Goal: Information Seeking & Learning: Check status

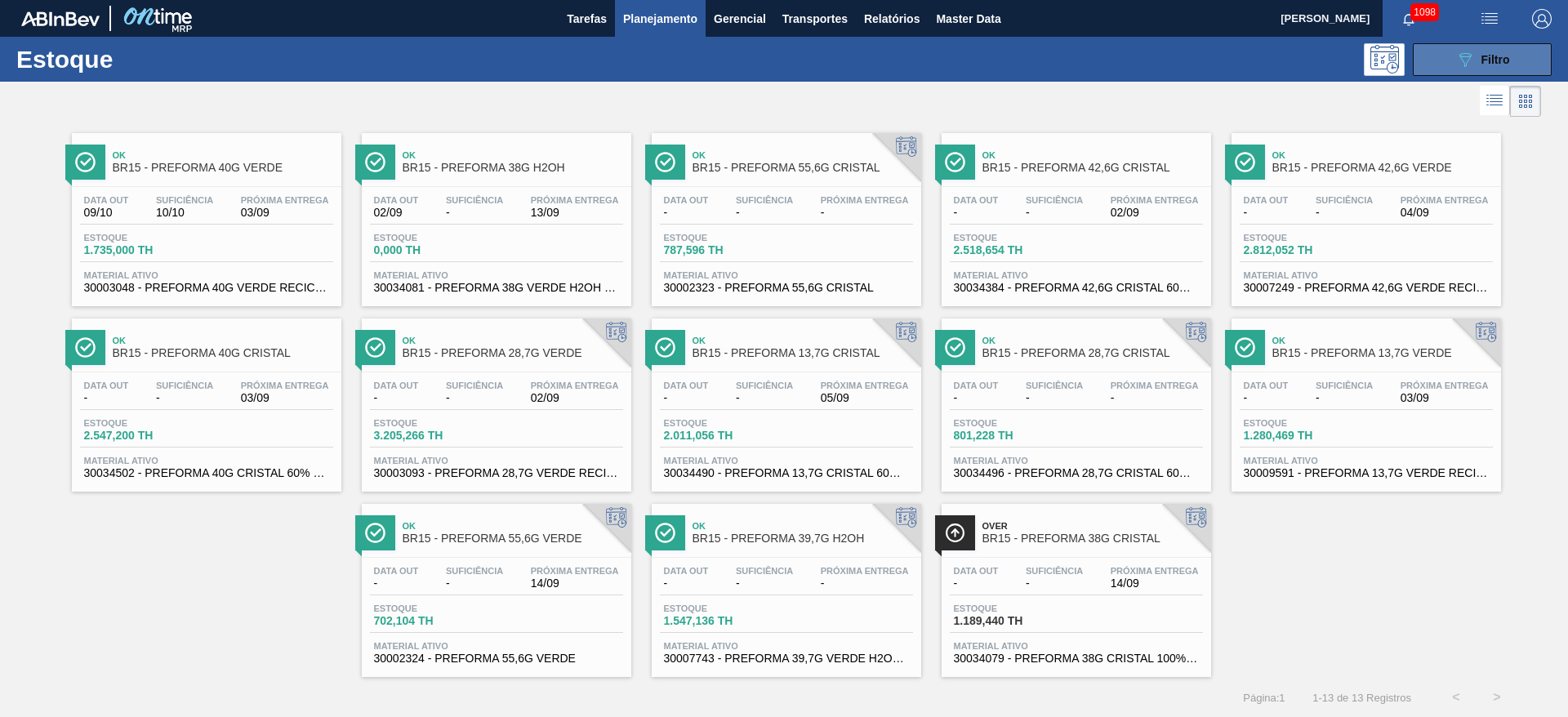
click at [1469, 65] on icon "089F7B8B-B2A5-4AFE-B5C0-19BA573D28AC" at bounding box center [1464, 59] width 19 height 19
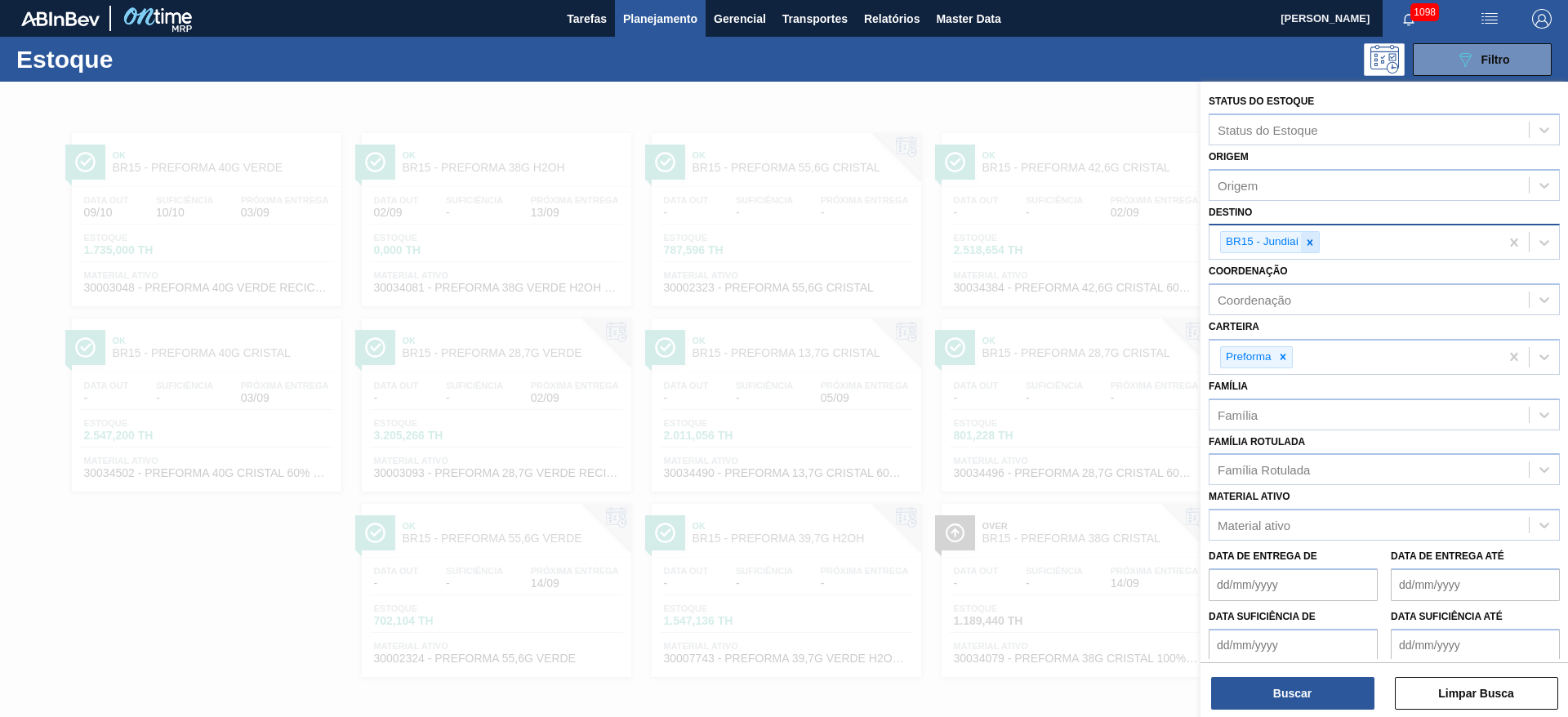
click at [1312, 242] on icon at bounding box center [1310, 242] width 12 height 12
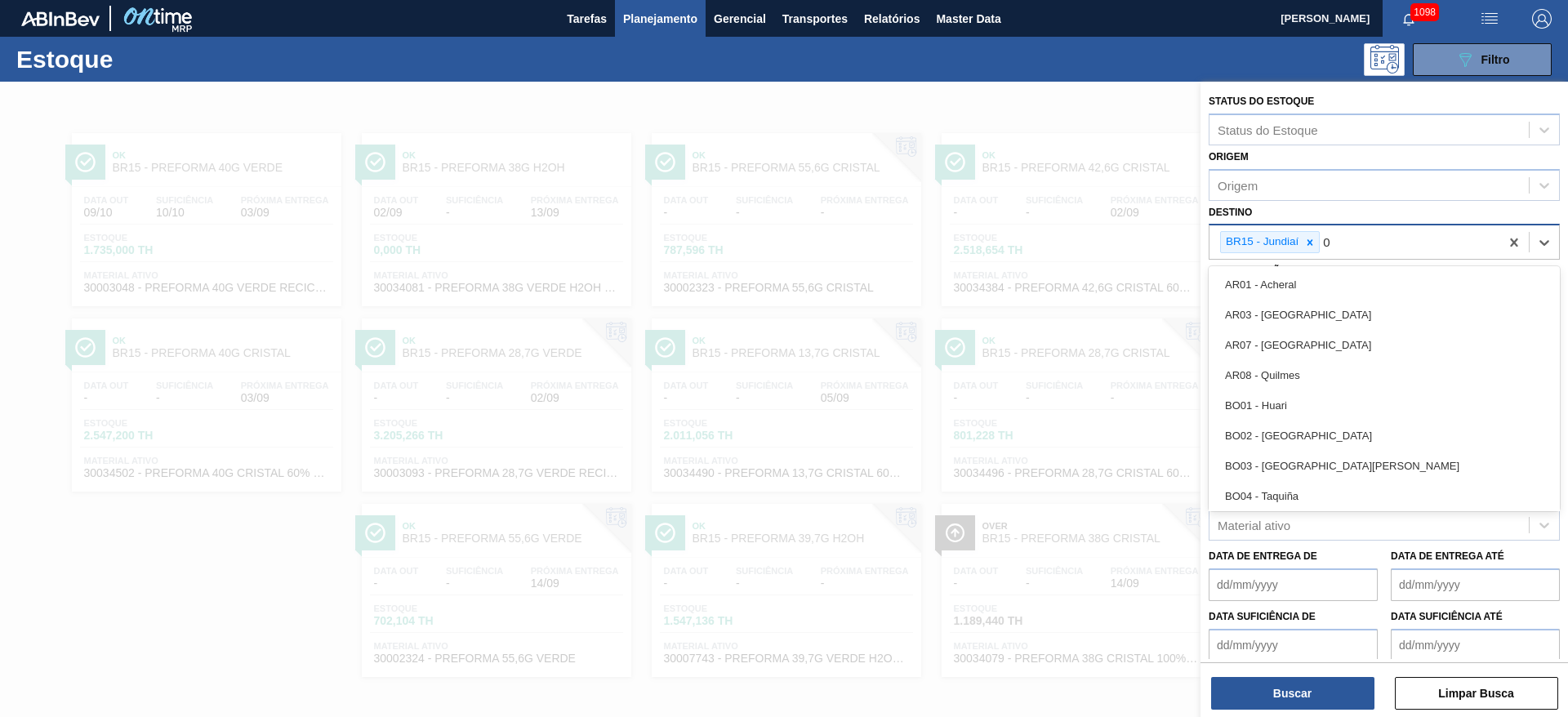
type input "04"
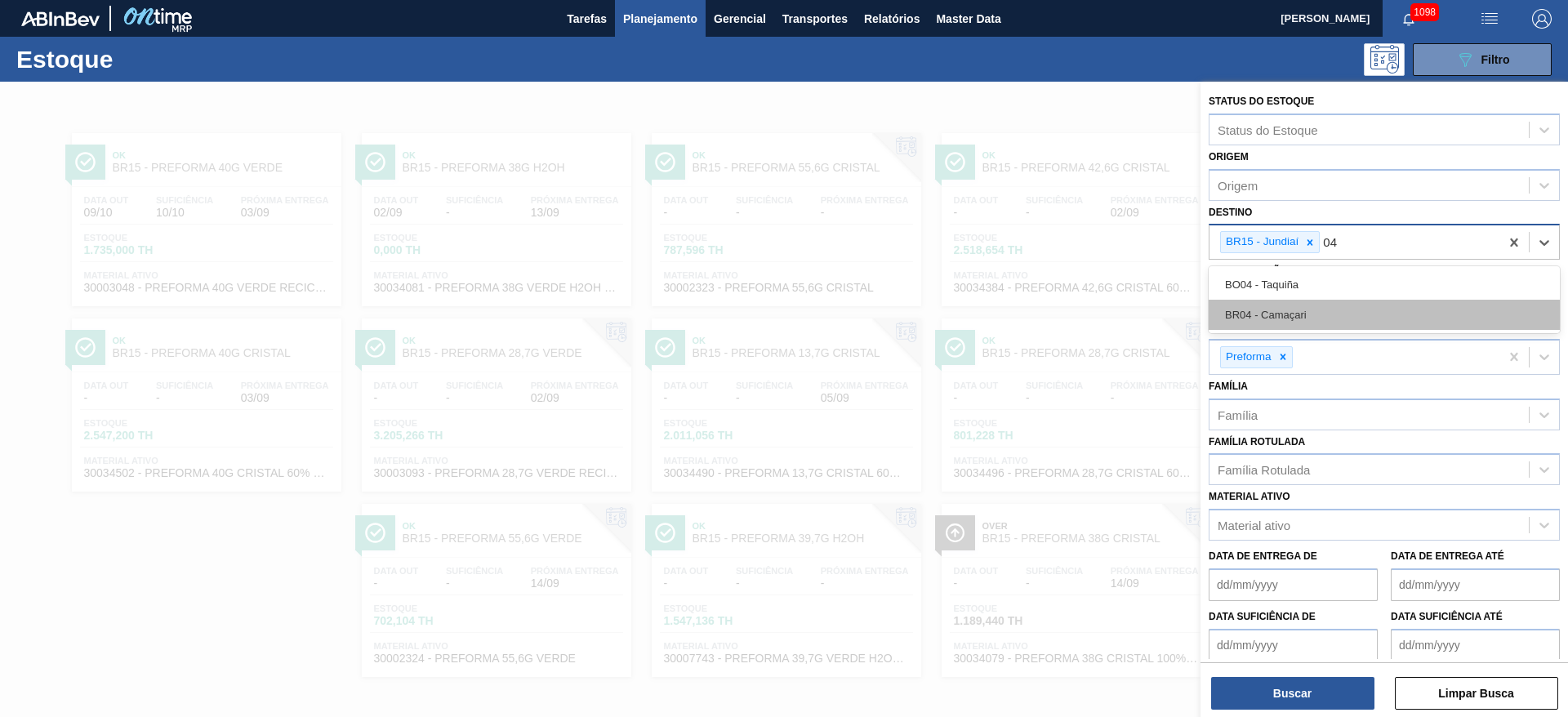
click at [1268, 316] on div "BR04 - Camaçari" at bounding box center [1384, 315] width 351 height 30
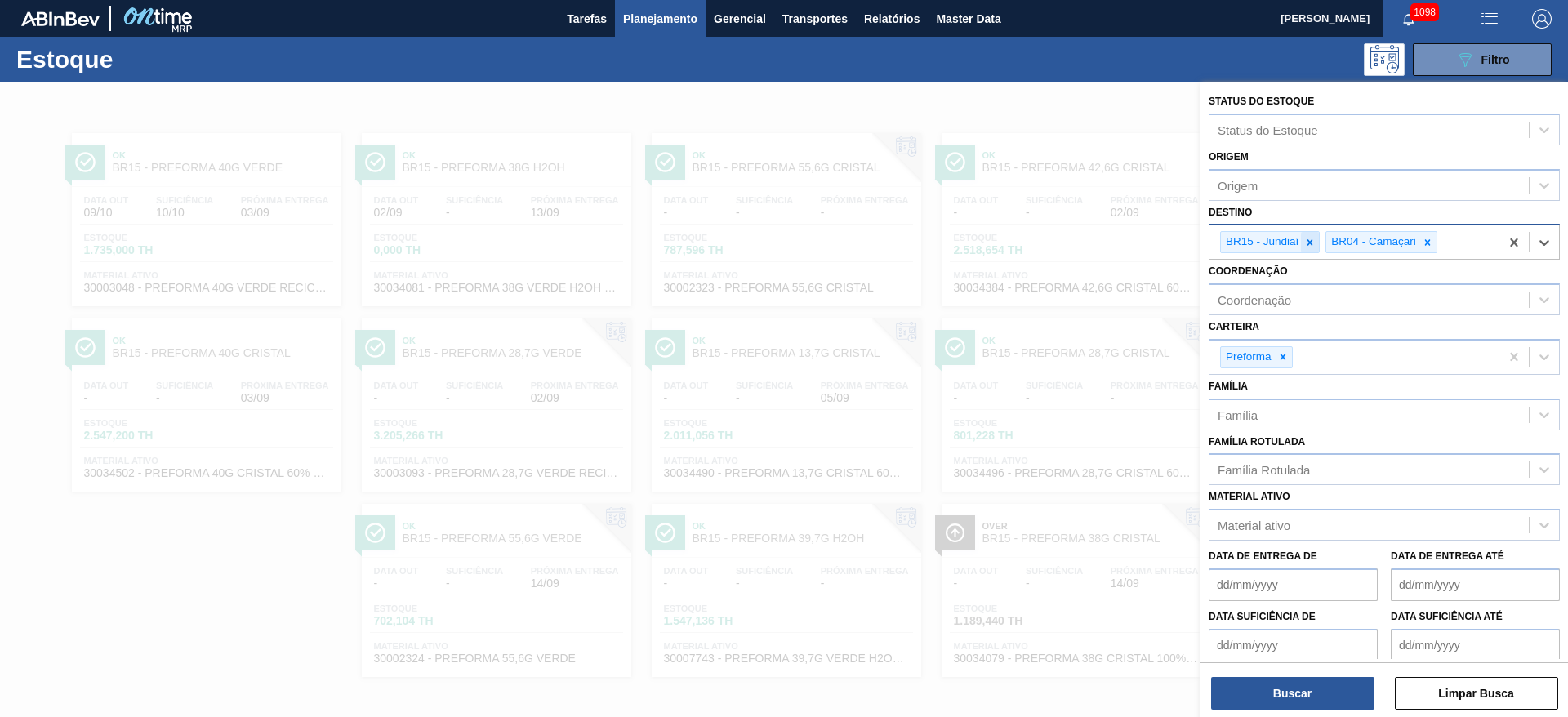
click at [1308, 238] on icon at bounding box center [1310, 242] width 12 height 12
click at [1293, 695] on button "Buscar" at bounding box center [1293, 693] width 163 height 33
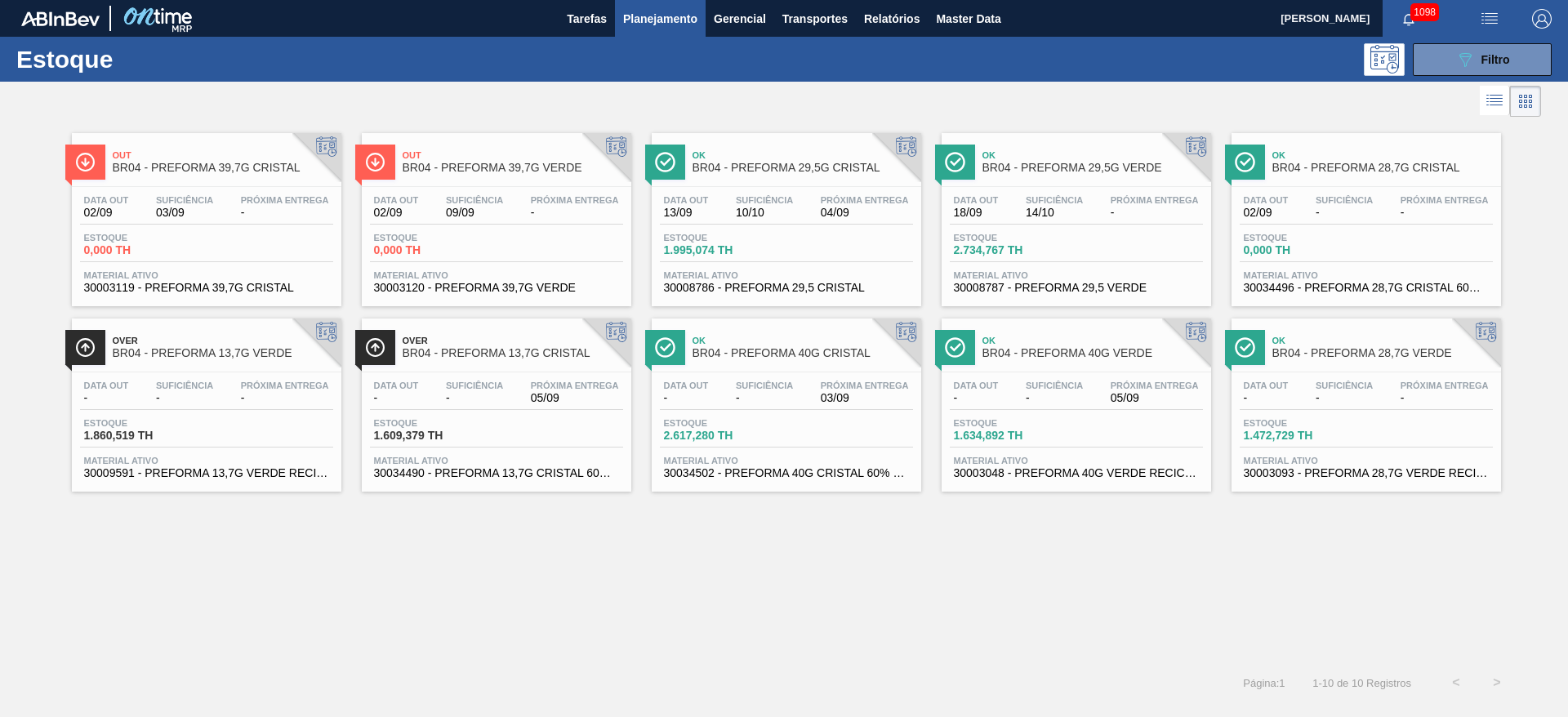
click at [1395, 374] on div "Data out - Suficiência - Próxima Entrega - Estoque 1.472,729 TH Material ativo …" at bounding box center [1366, 428] width 269 height 111
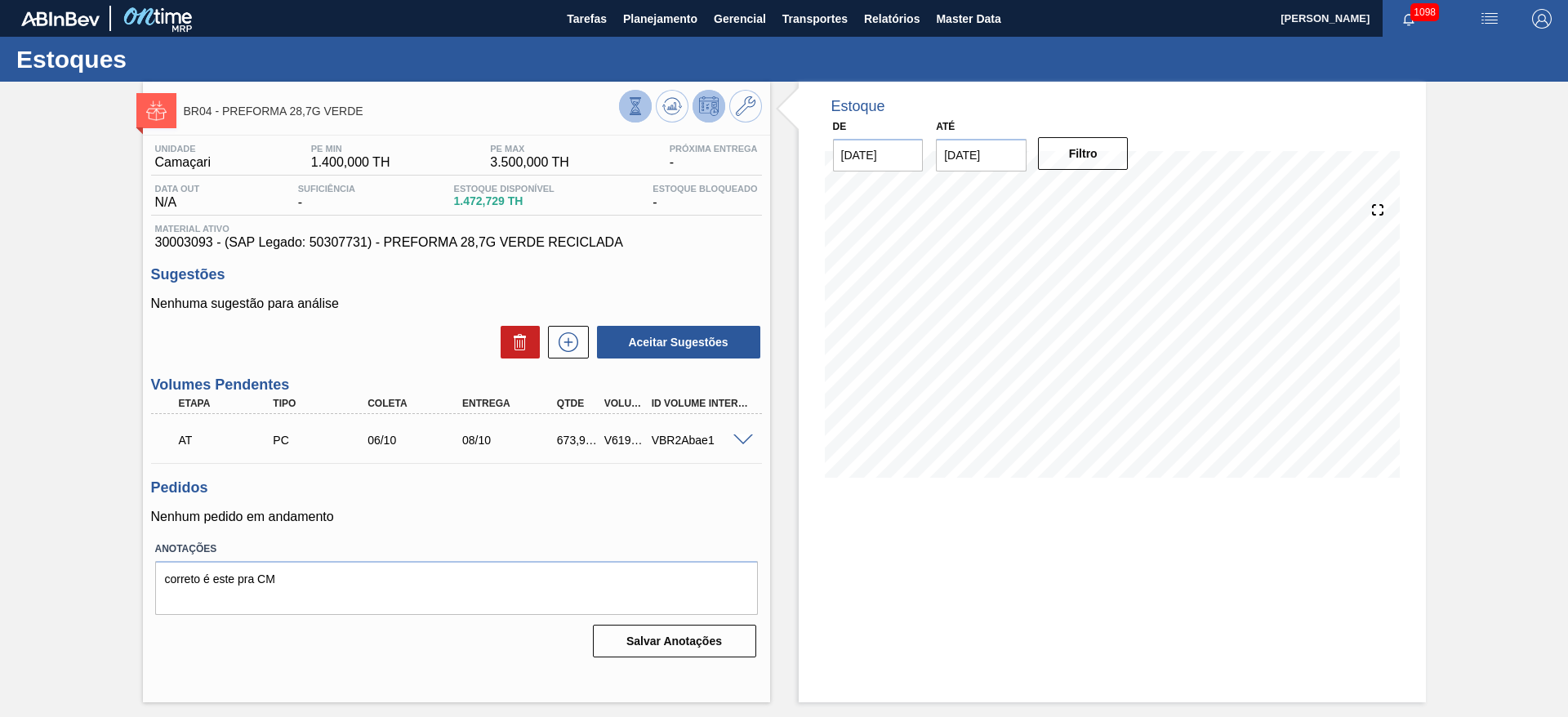
click at [631, 110] on icon at bounding box center [635, 105] width 9 height 15
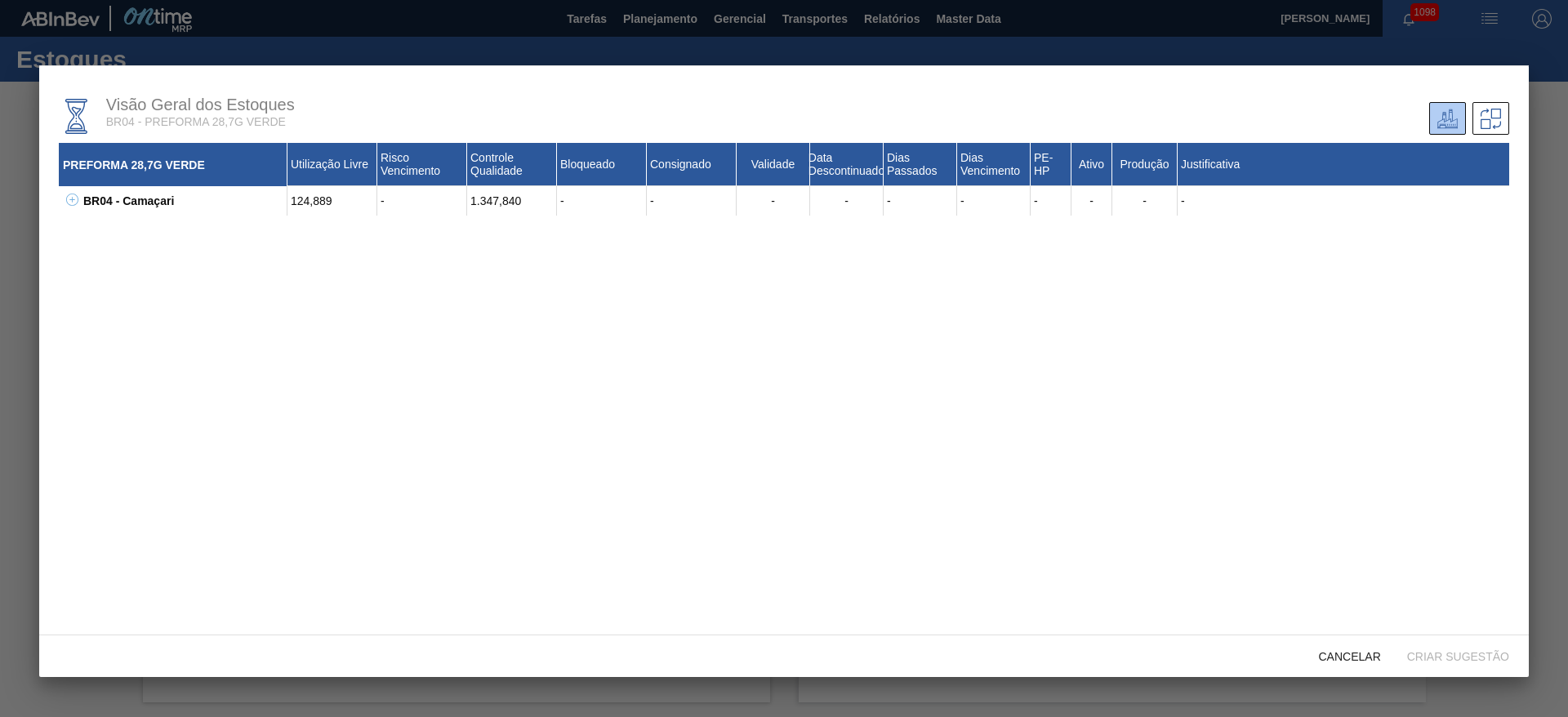
click at [68, 200] on icon at bounding box center [72, 199] width 13 height 13
click at [1351, 642] on div "Cancelar" at bounding box center [1350, 656] width 88 height 30
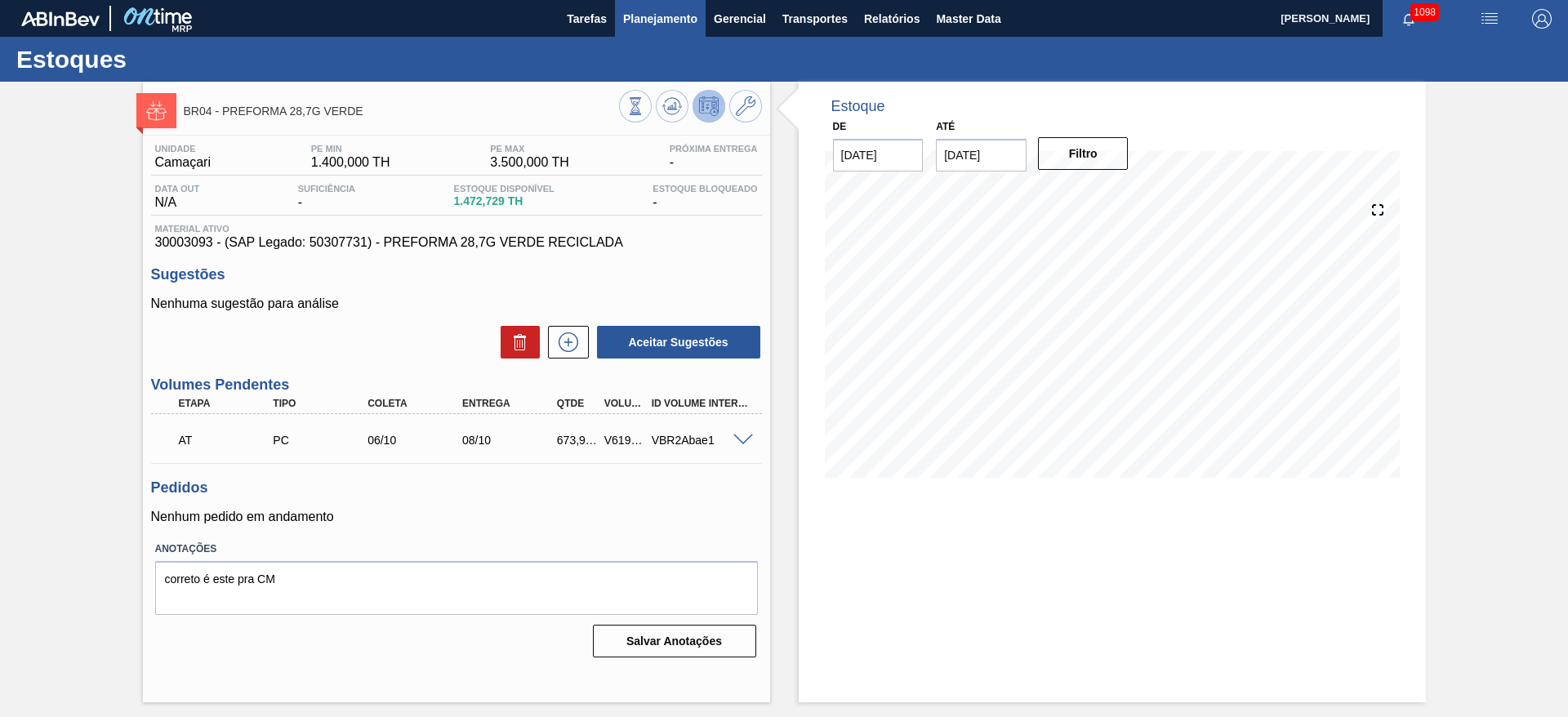
click at [651, 15] on span "Planejamento" at bounding box center [660, 19] width 74 height 19
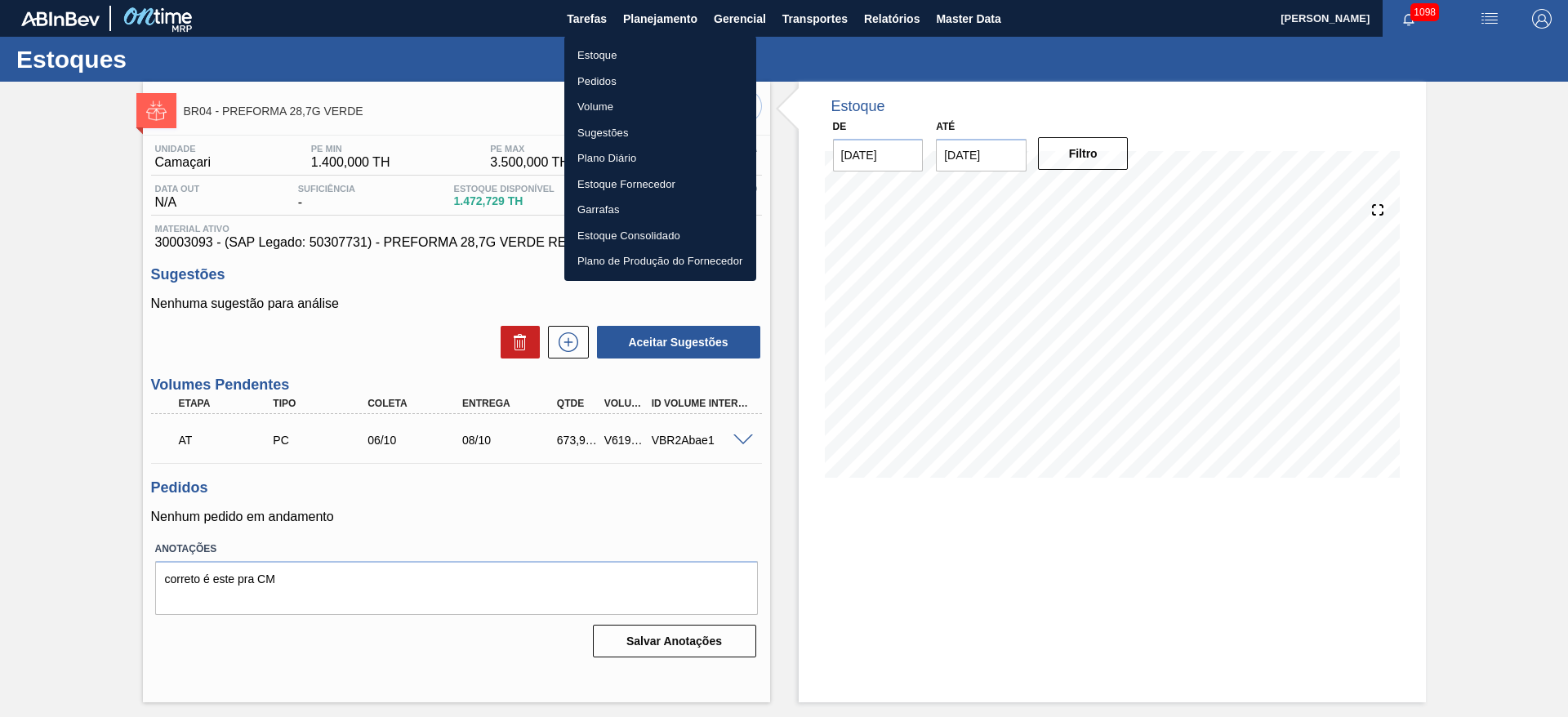
click at [590, 53] on li "Estoque" at bounding box center [660, 55] width 192 height 26
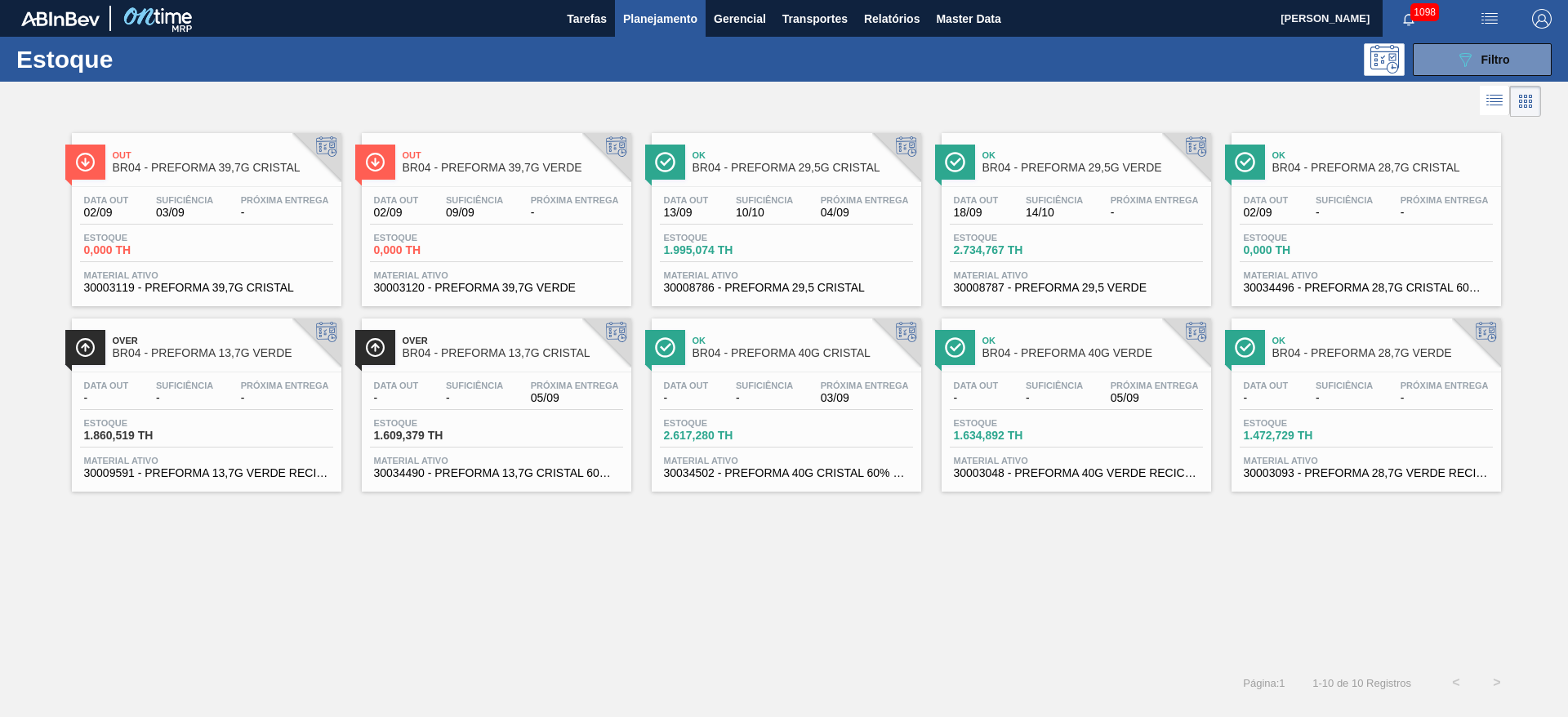
click at [1337, 206] on span "-" at bounding box center [1344, 212] width 57 height 13
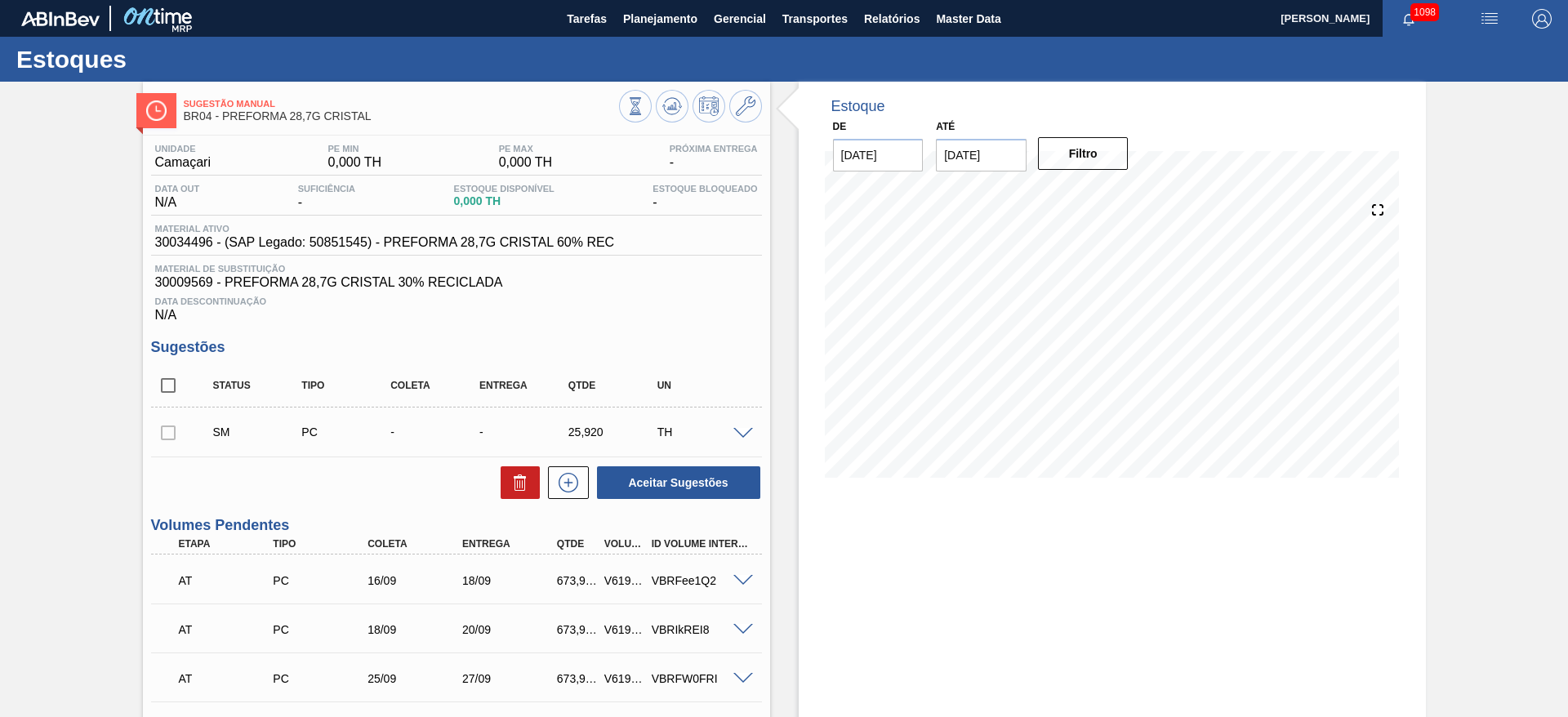
click at [173, 430] on div at bounding box center [168, 432] width 35 height 33
click at [165, 431] on div at bounding box center [168, 432] width 35 height 33
click at [745, 431] on span at bounding box center [742, 433] width 19 height 13
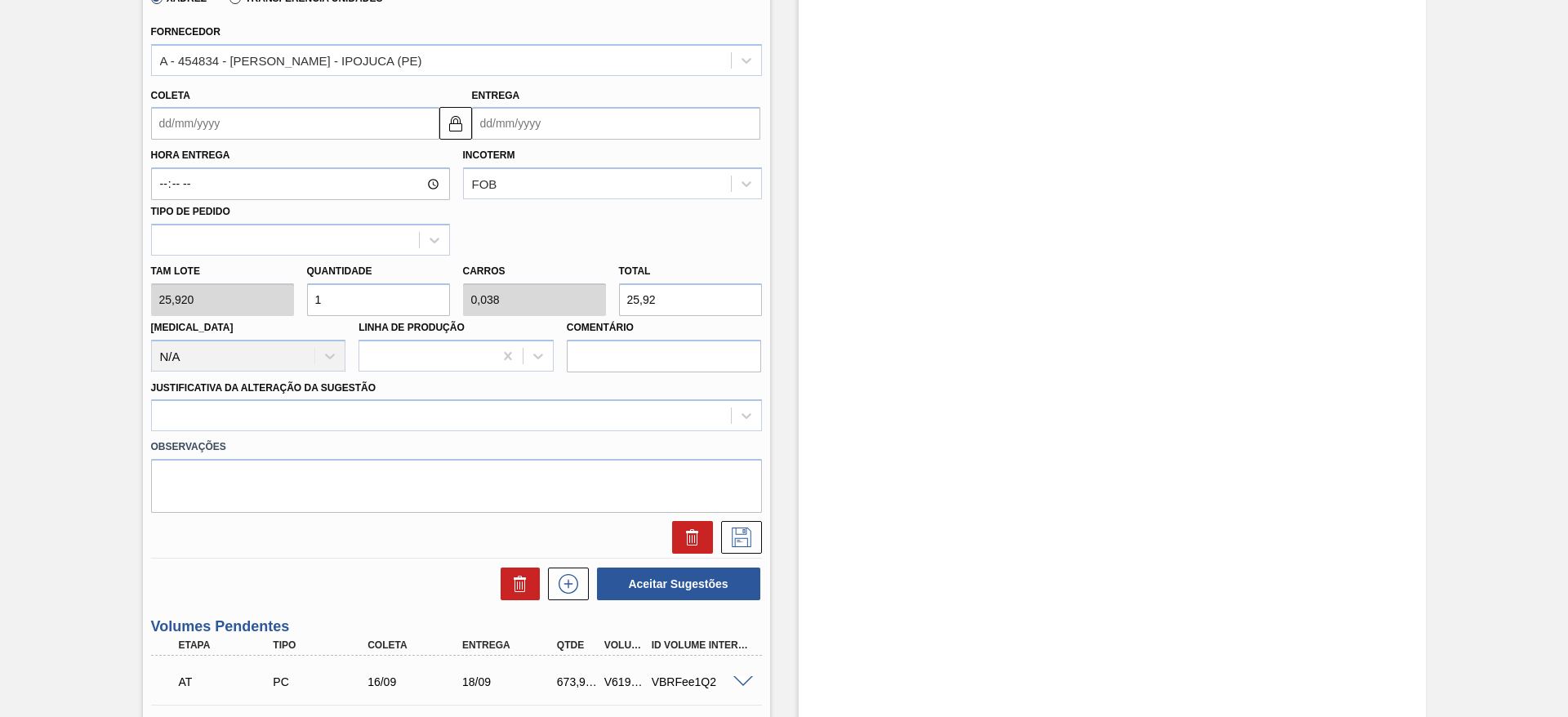
scroll to position [735, 0]
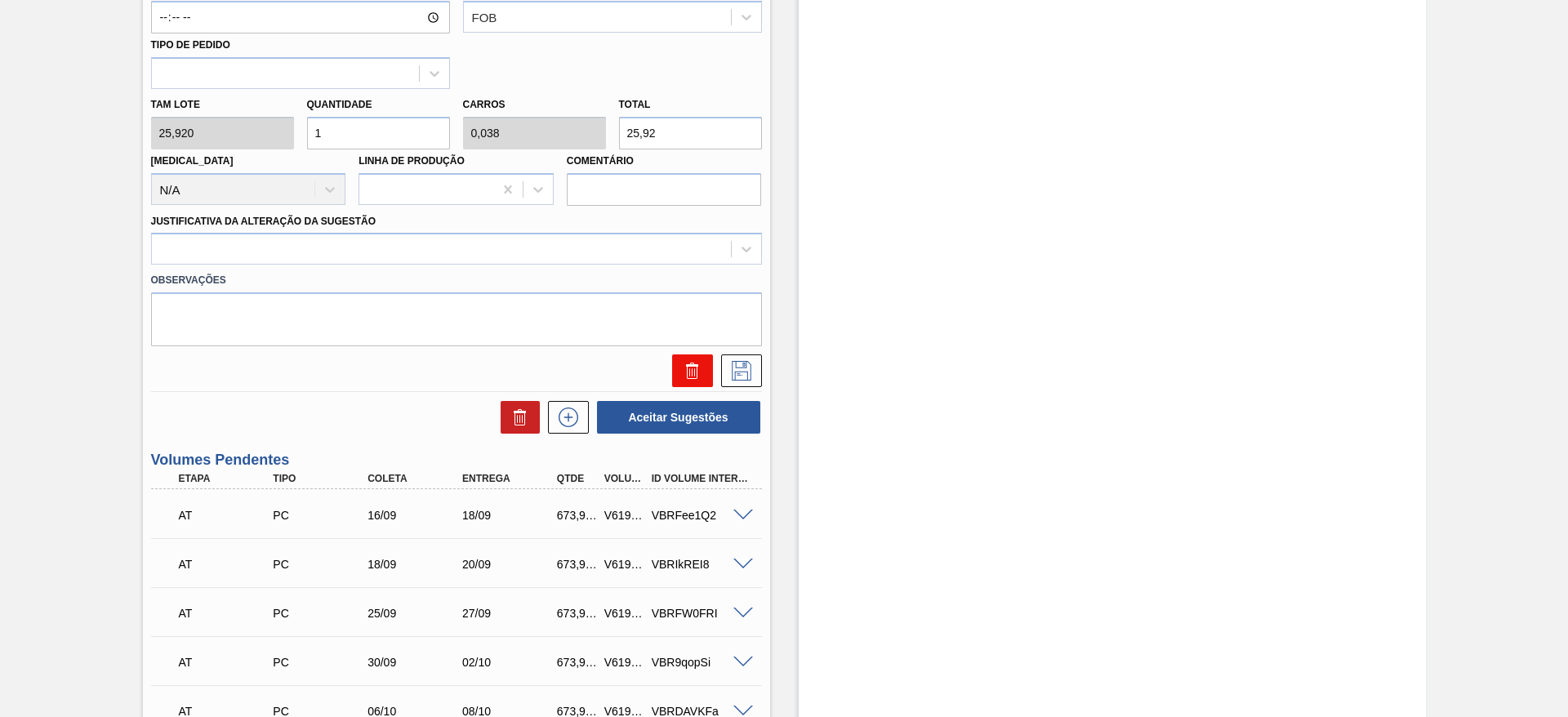
click at [694, 374] on icon at bounding box center [694, 373] width 1 height 8
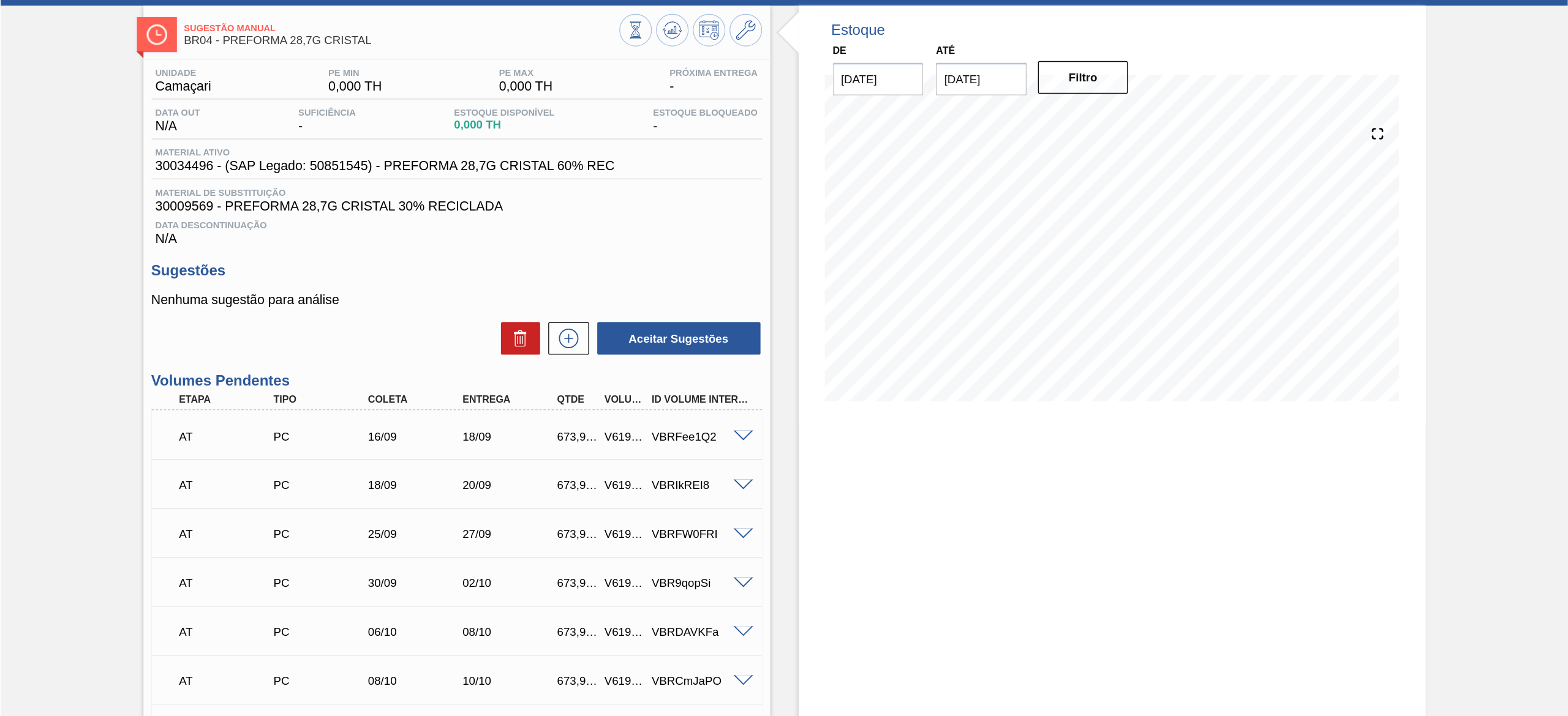
scroll to position [57, 0]
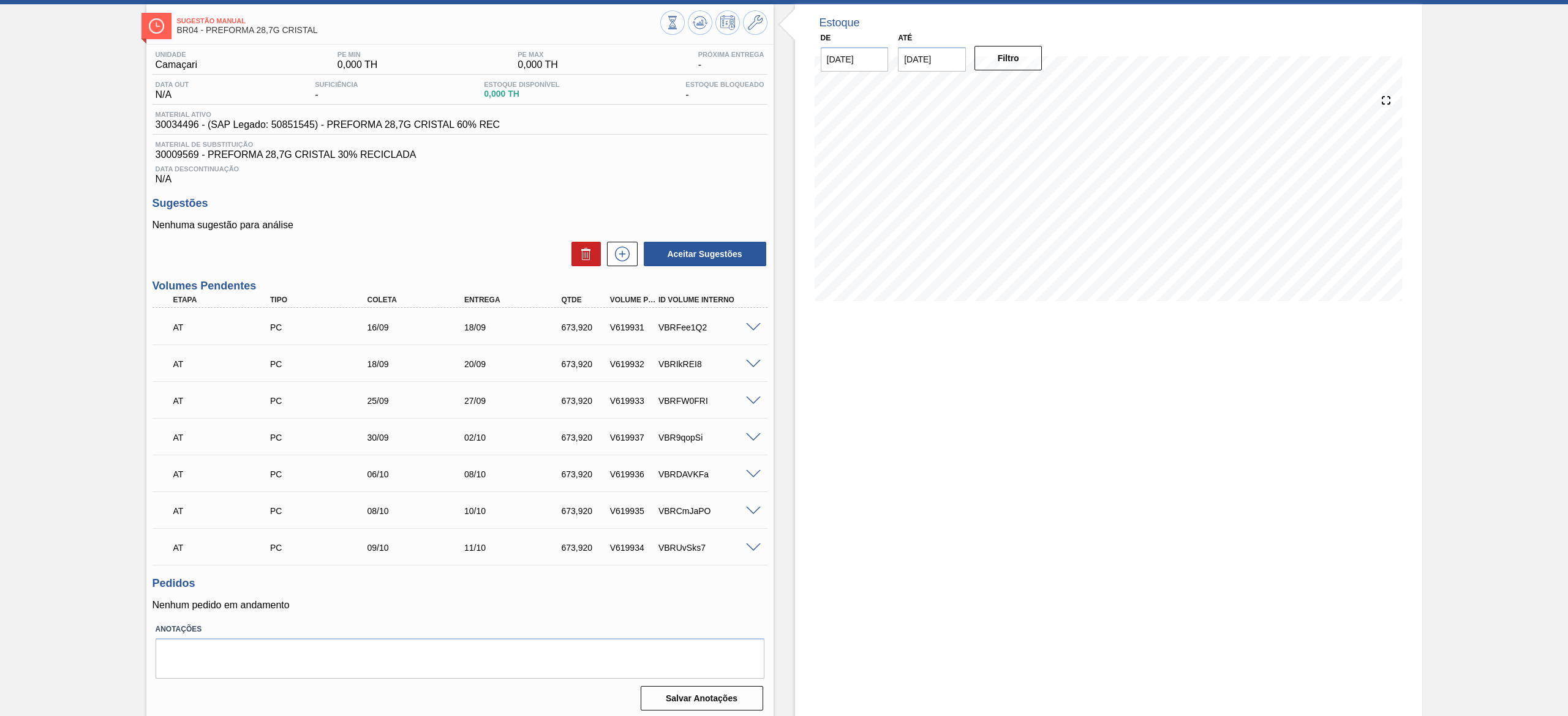
click at [748, 327] on span at bounding box center [753, 327] width 15 height 9
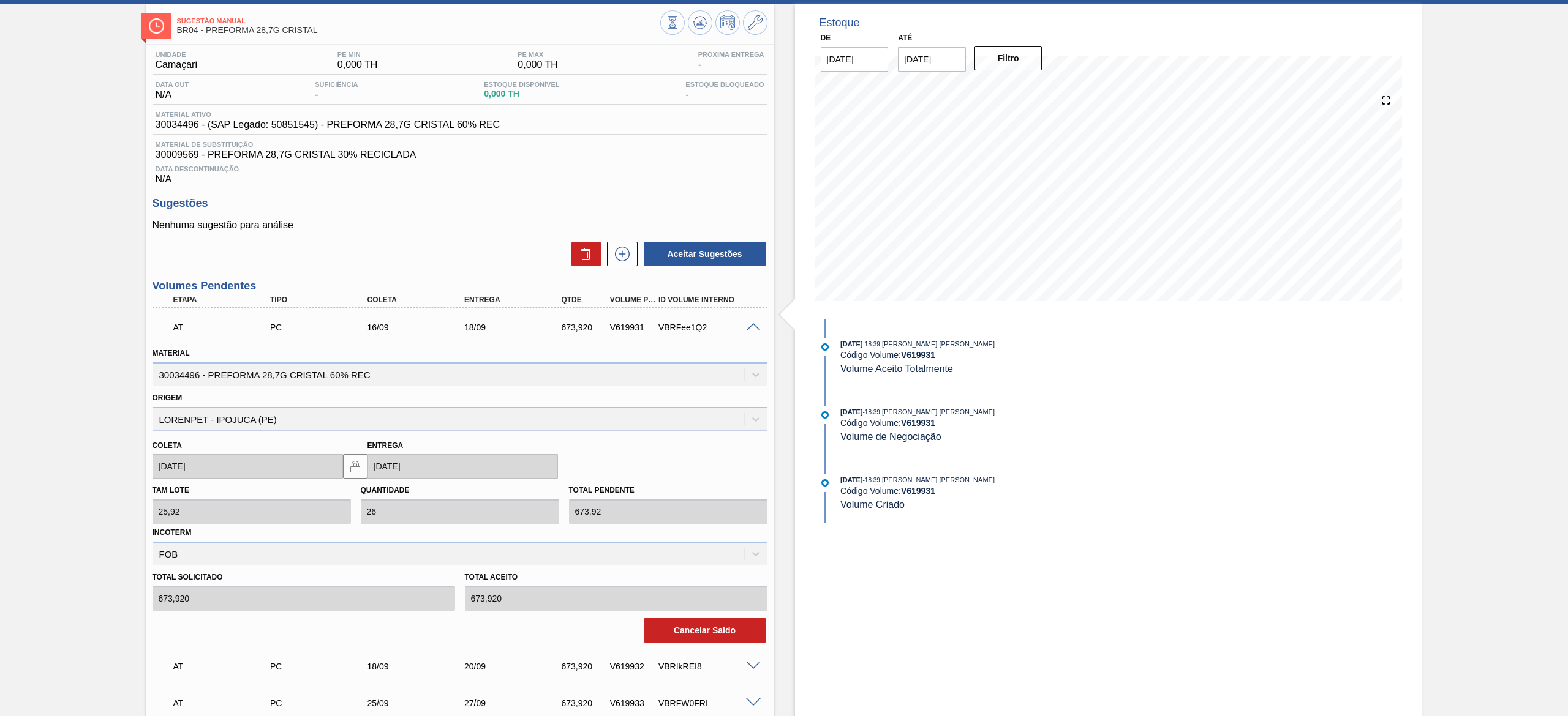
click at [748, 327] on span at bounding box center [753, 327] width 15 height 9
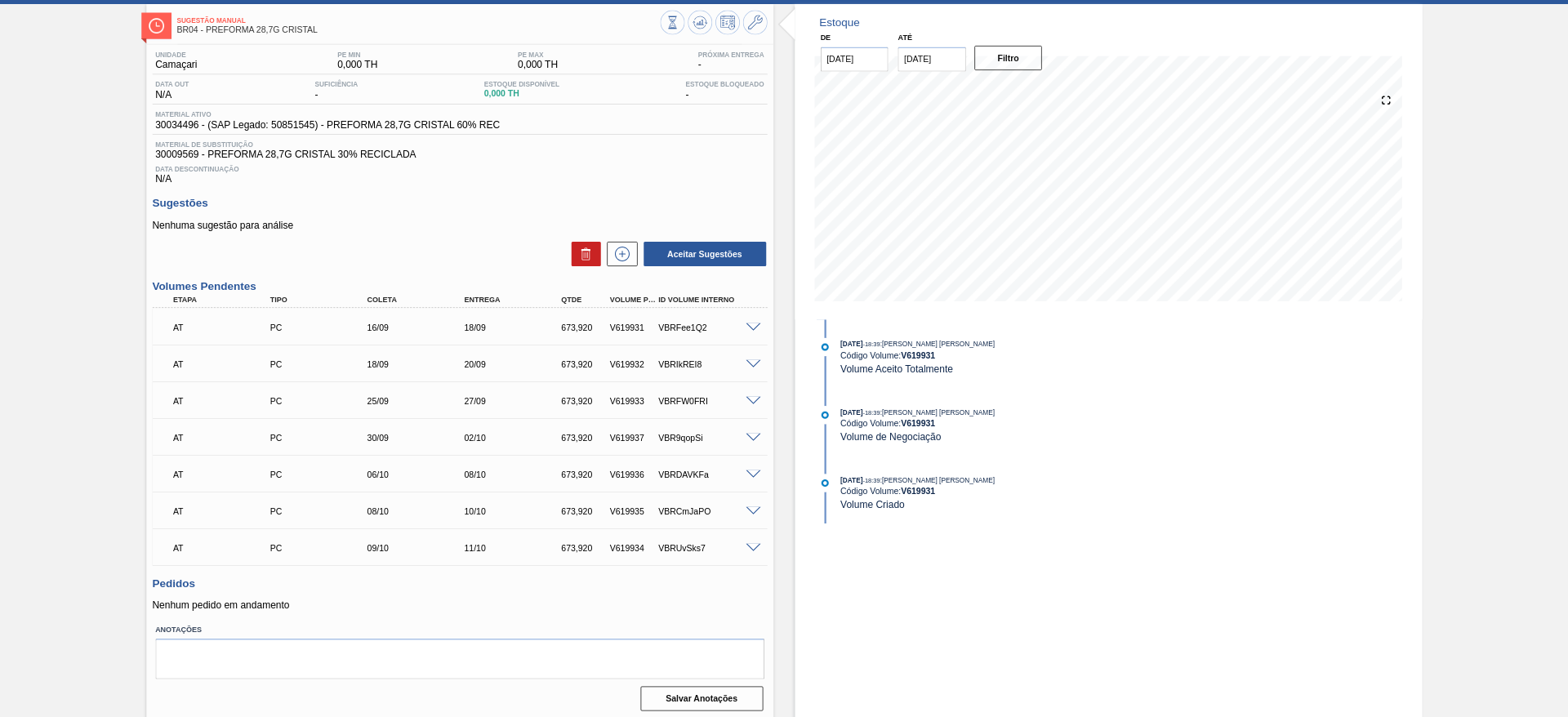
scroll to position [0, 0]
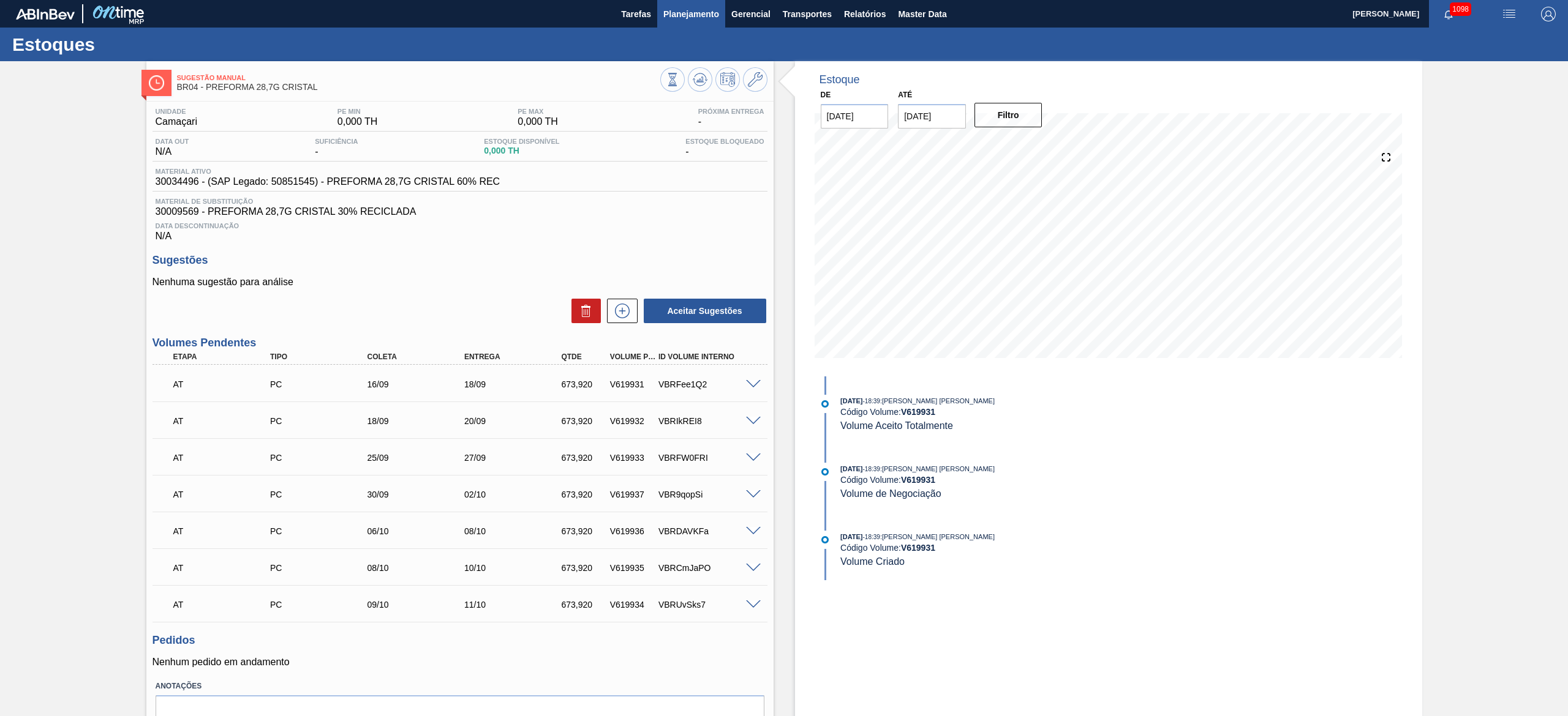
click at [686, 11] on span "Planejamento" at bounding box center [691, 14] width 56 height 15
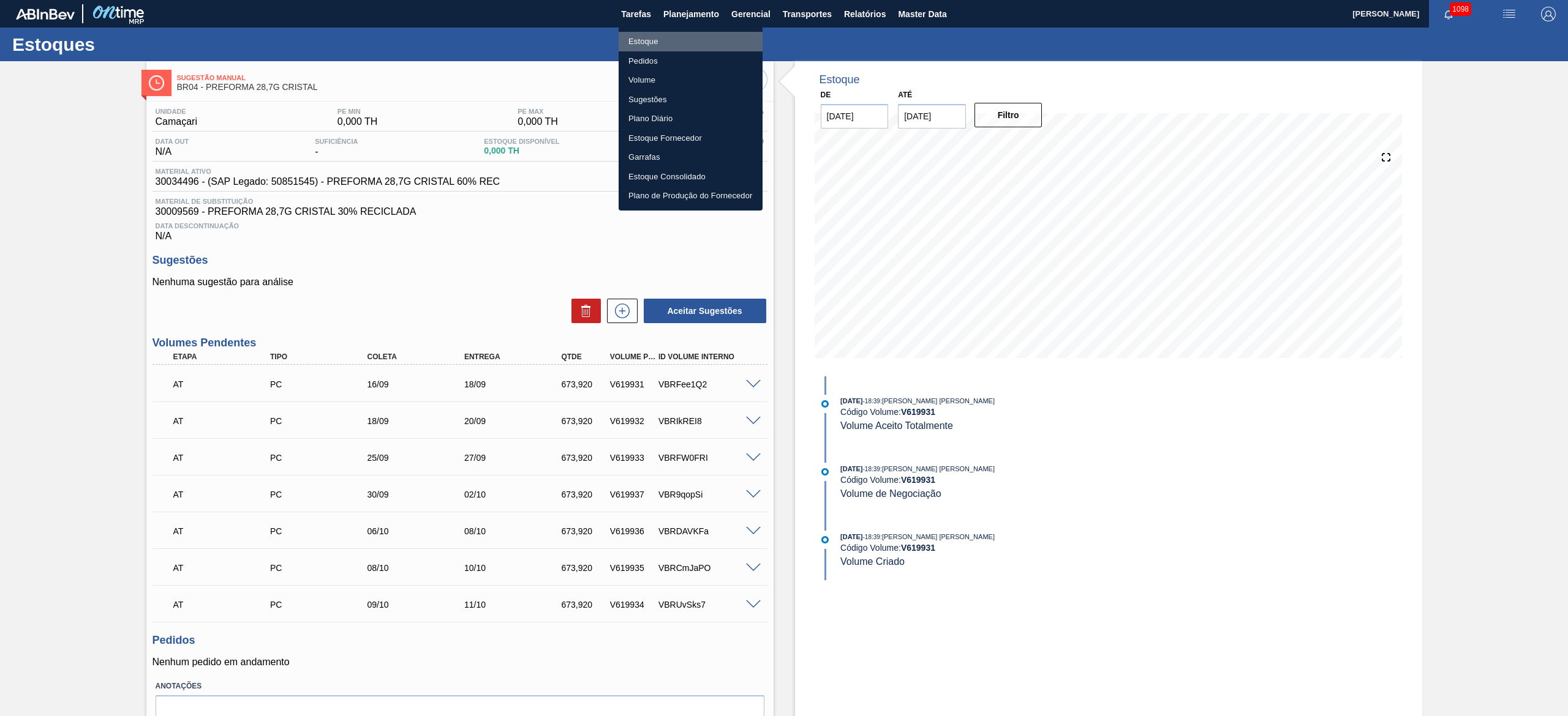
click at [648, 38] on li "Estoque" at bounding box center [691, 41] width 144 height 20
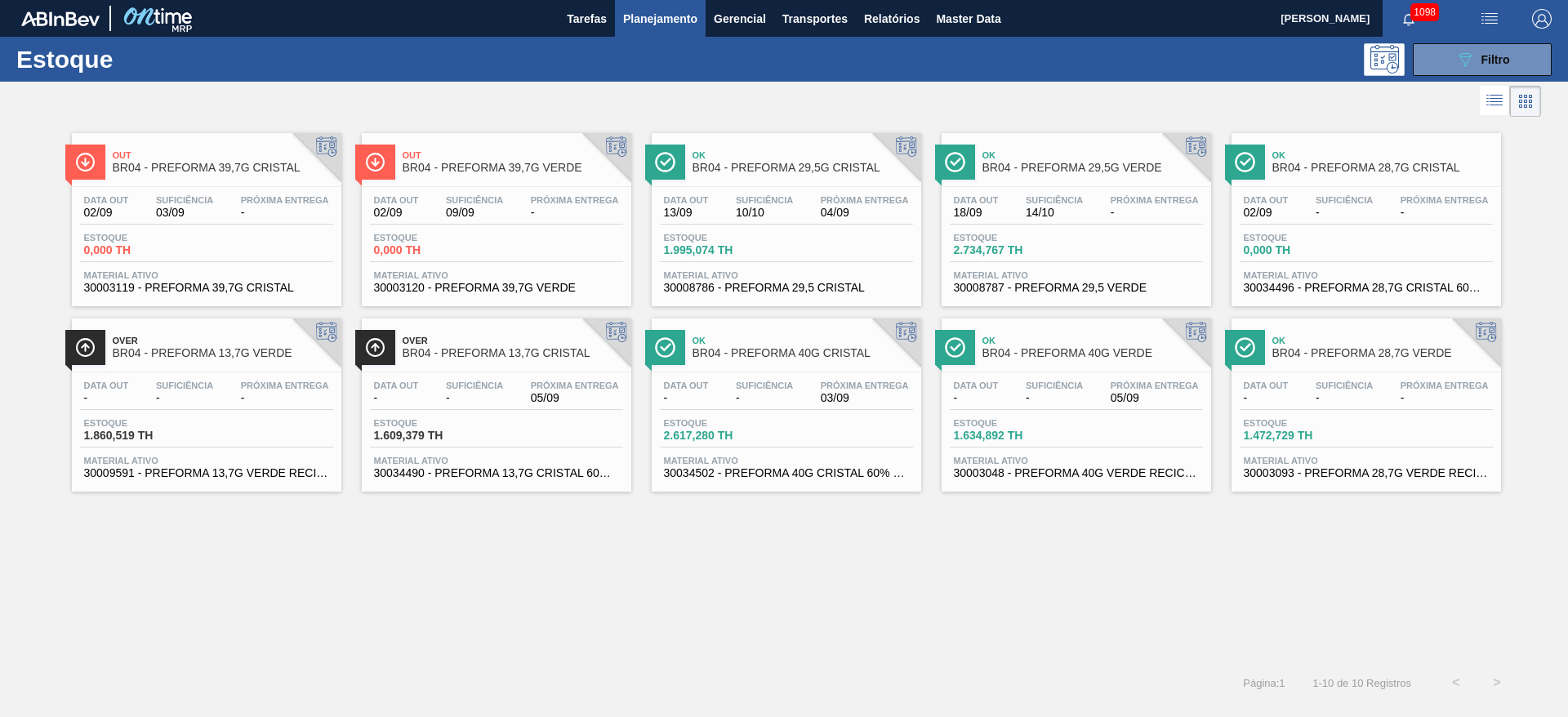
click at [1342, 220] on div "Data out 02/09 Suficiência - Próxima Entrega -" at bounding box center [1366, 210] width 253 height 29
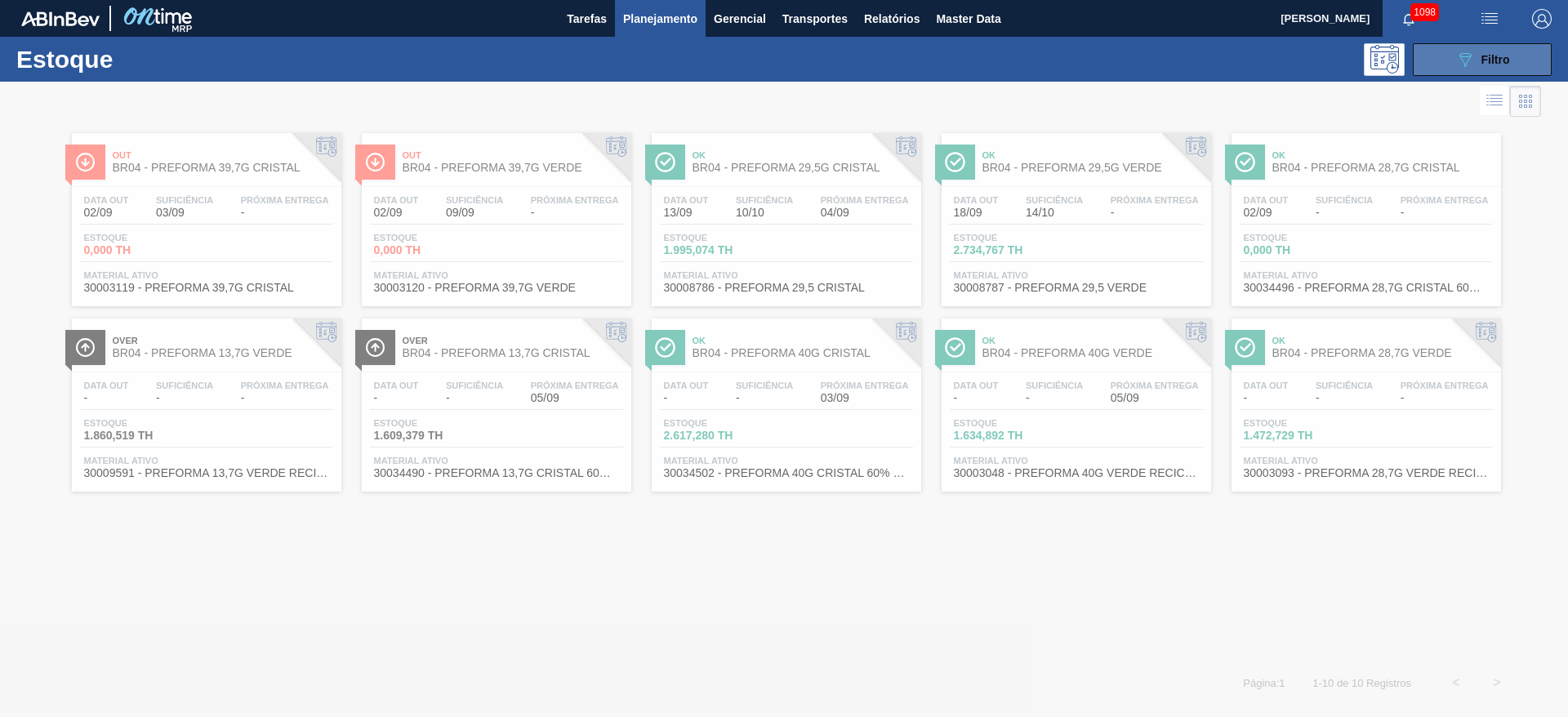
click at [1460, 54] on icon at bounding box center [1465, 60] width 13 height 13
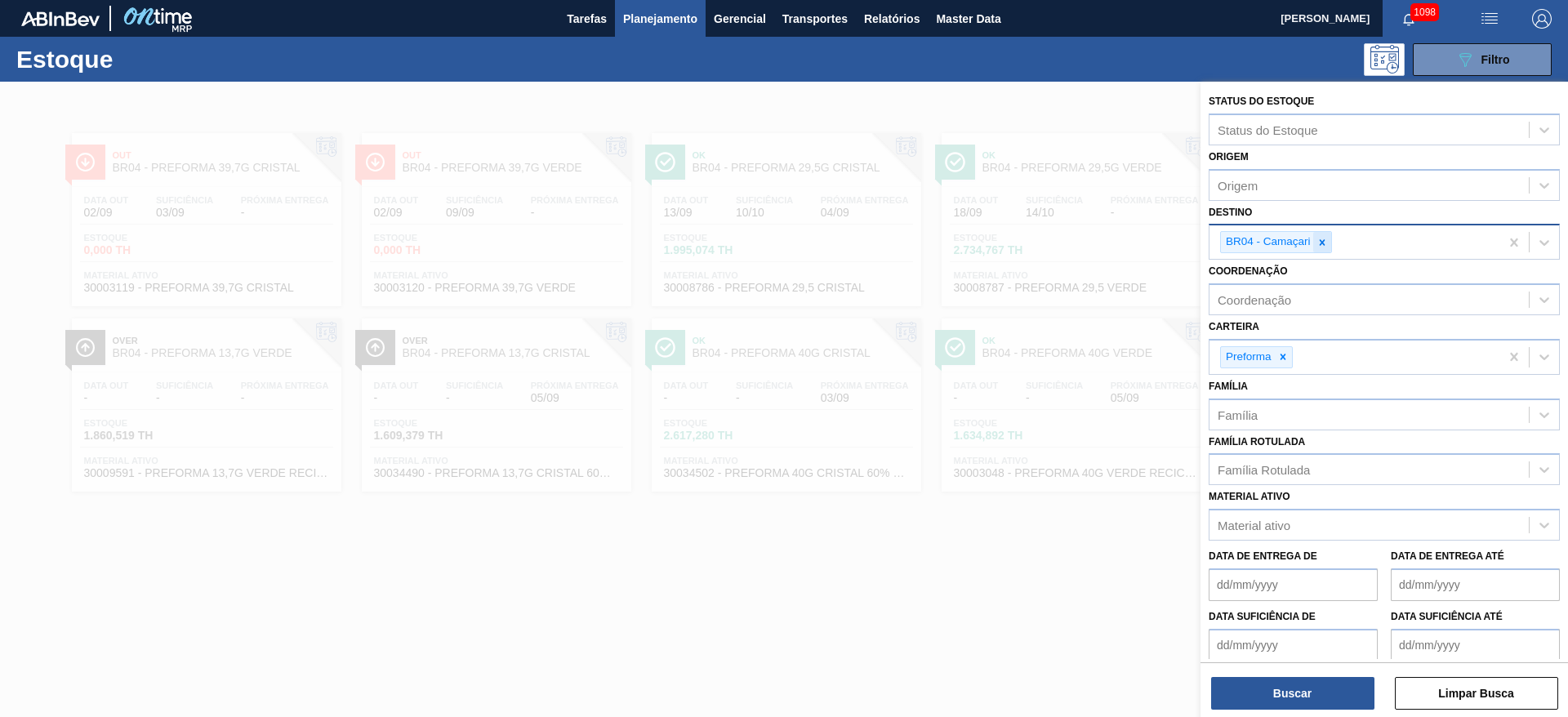
click at [1327, 242] on icon at bounding box center [1322, 242] width 12 height 12
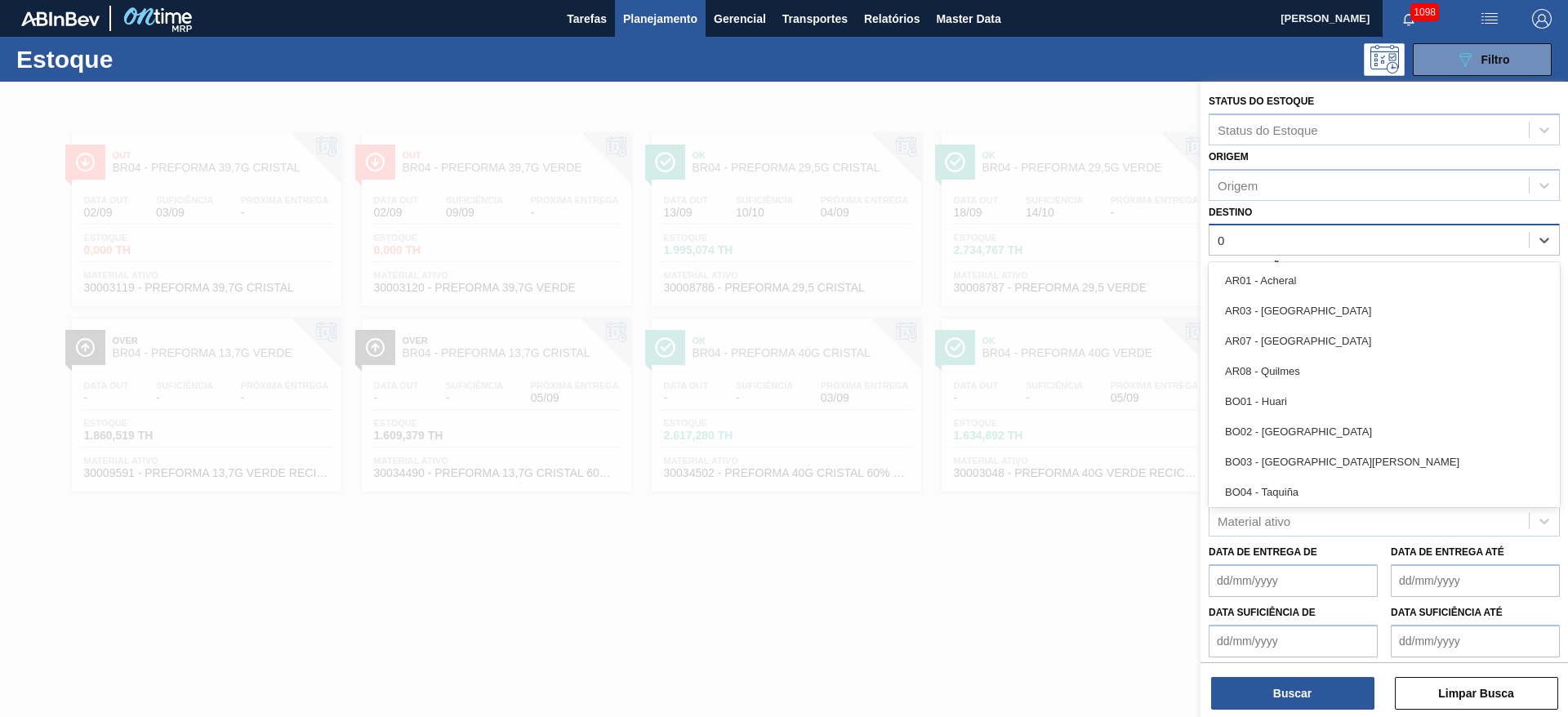
type input "07"
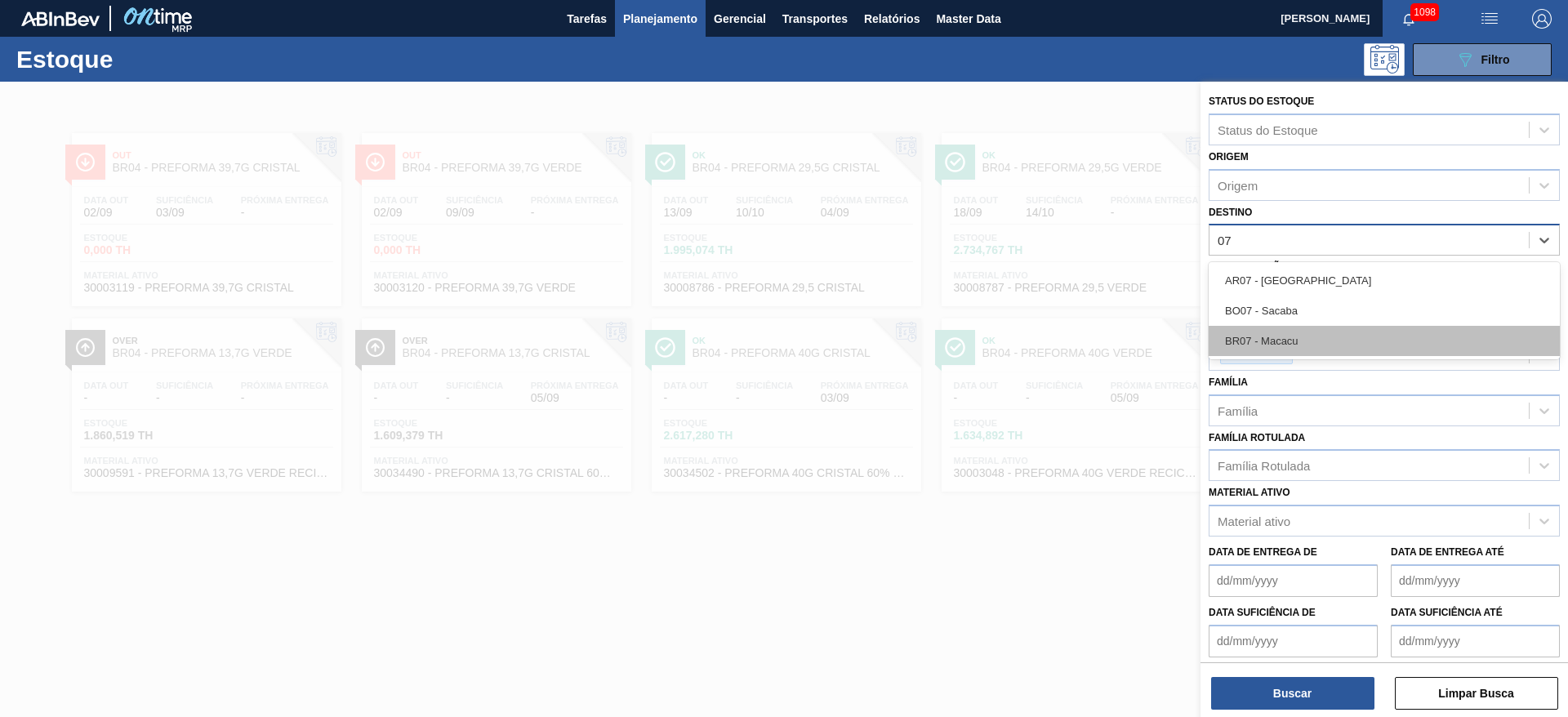
click at [1278, 339] on div "BR07 - Macacu" at bounding box center [1384, 341] width 351 height 30
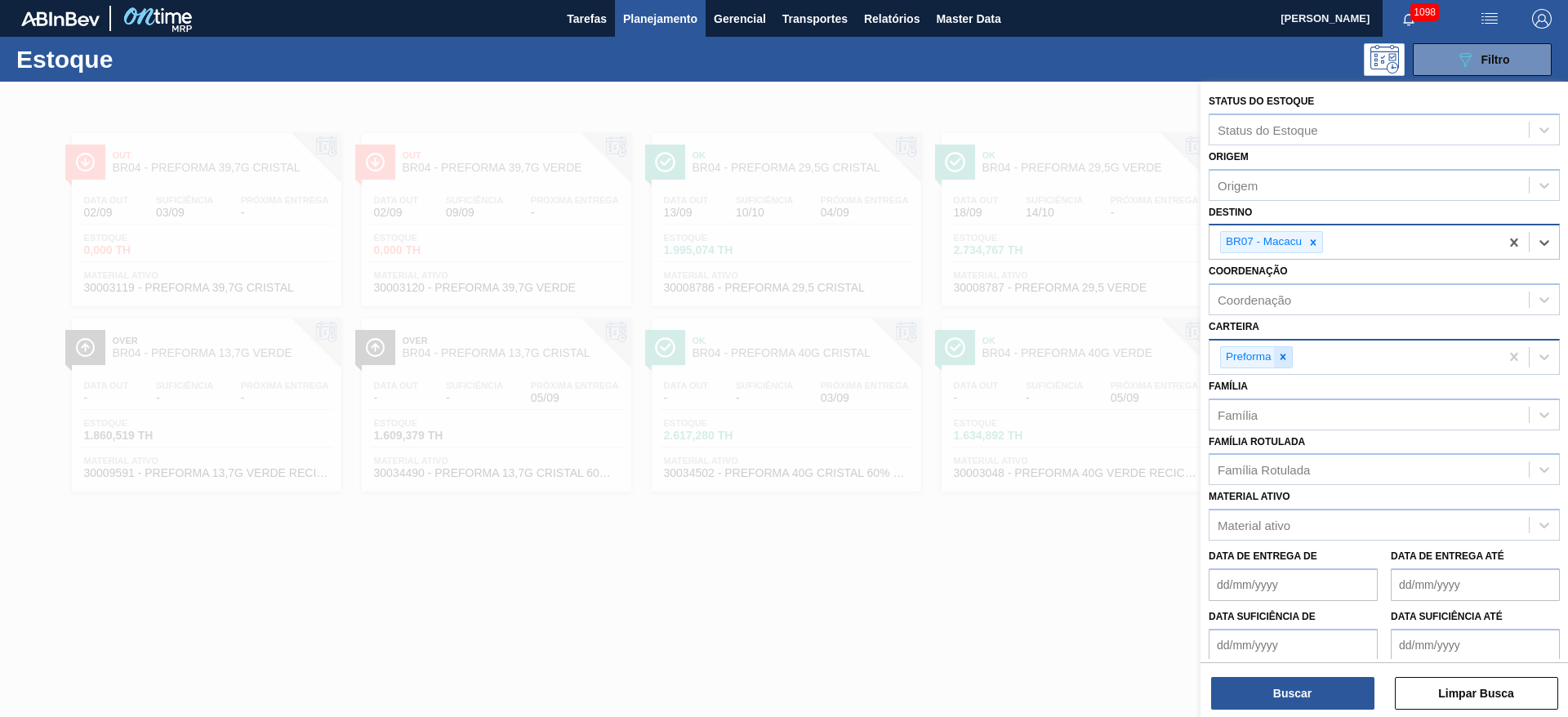
click at [1284, 353] on icon at bounding box center [1284, 357] width 12 height 12
click at [1254, 460] on div "Família Rotulada" at bounding box center [1264, 465] width 93 height 13
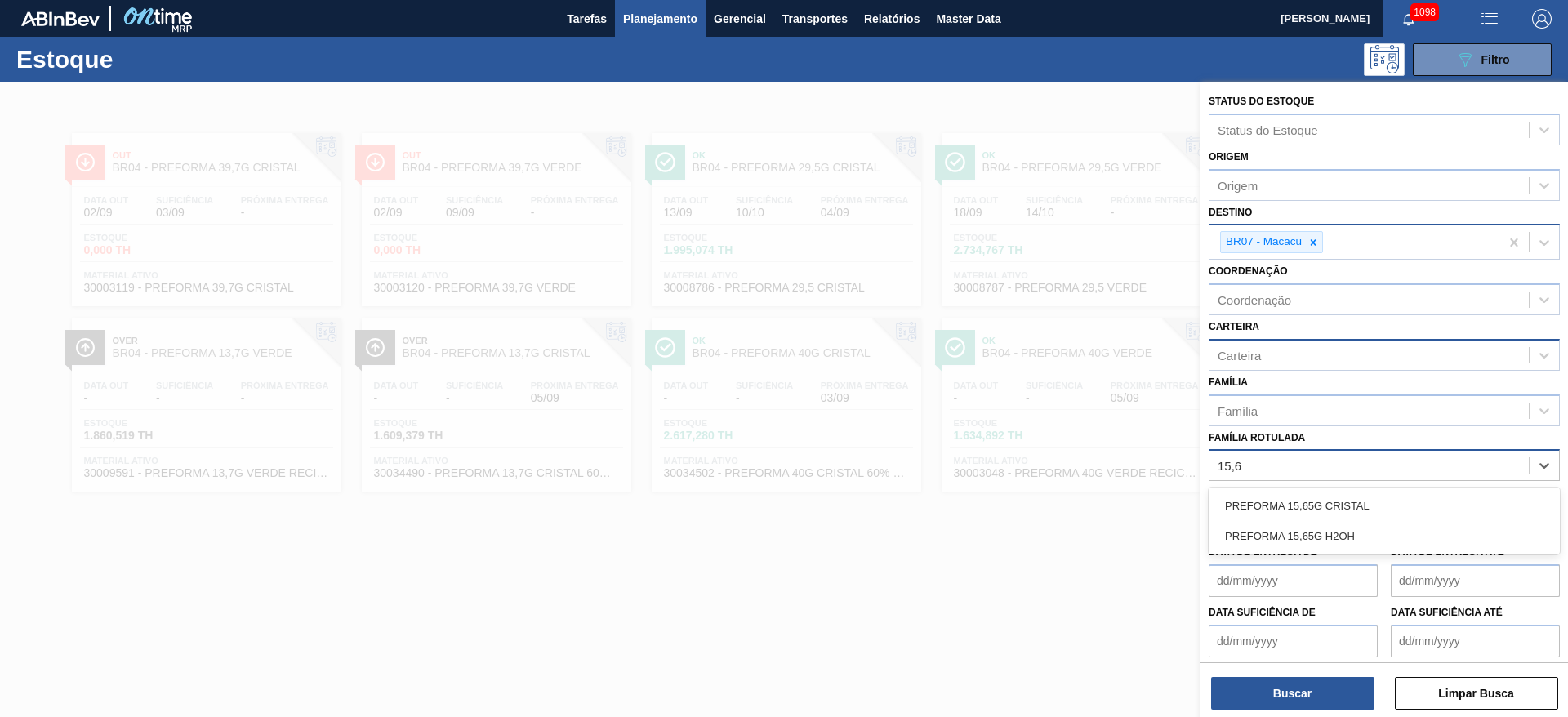
type Rotulada "15,65"
click at [1304, 507] on div "PREFORMA 15,65G CRISTAL" at bounding box center [1384, 506] width 351 height 30
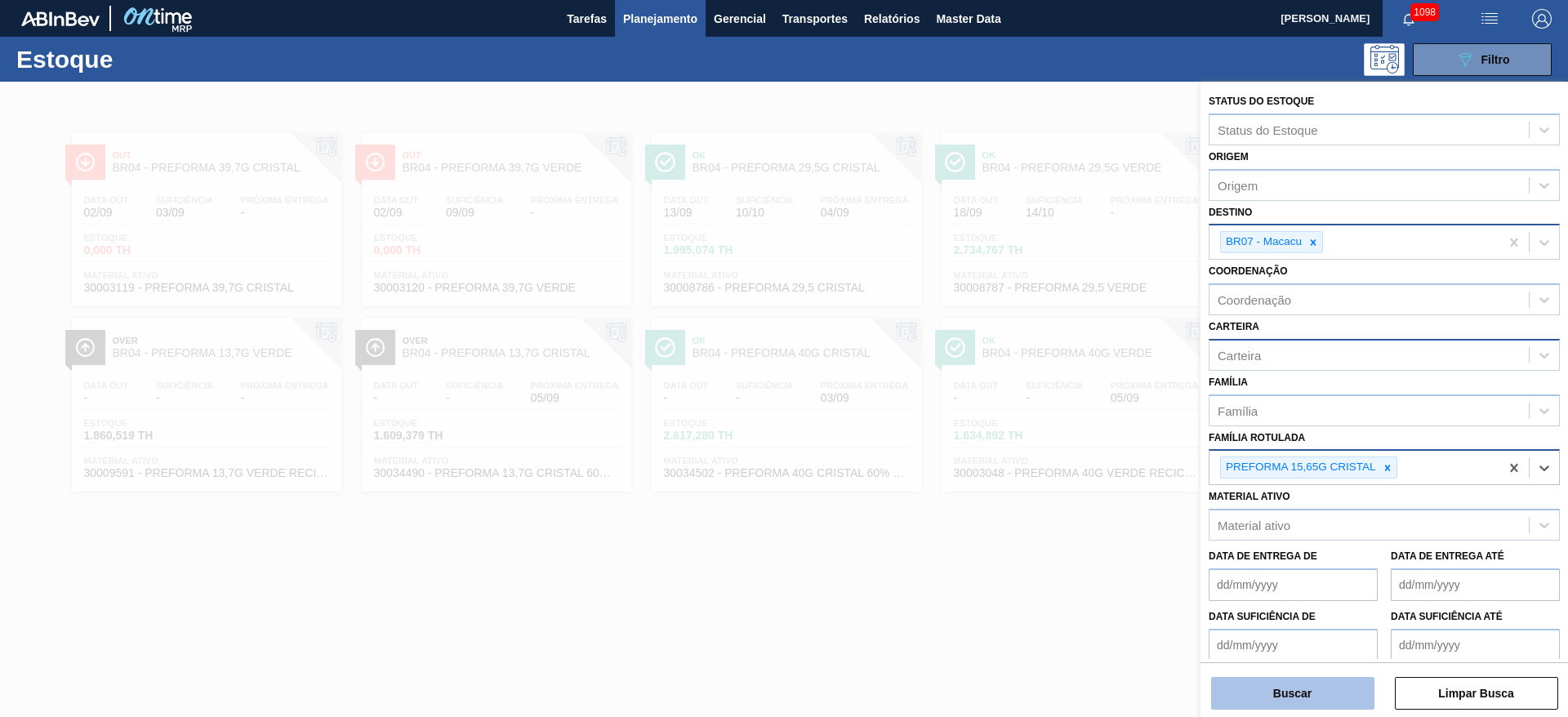
click at [1283, 688] on button "Buscar" at bounding box center [1293, 693] width 163 height 33
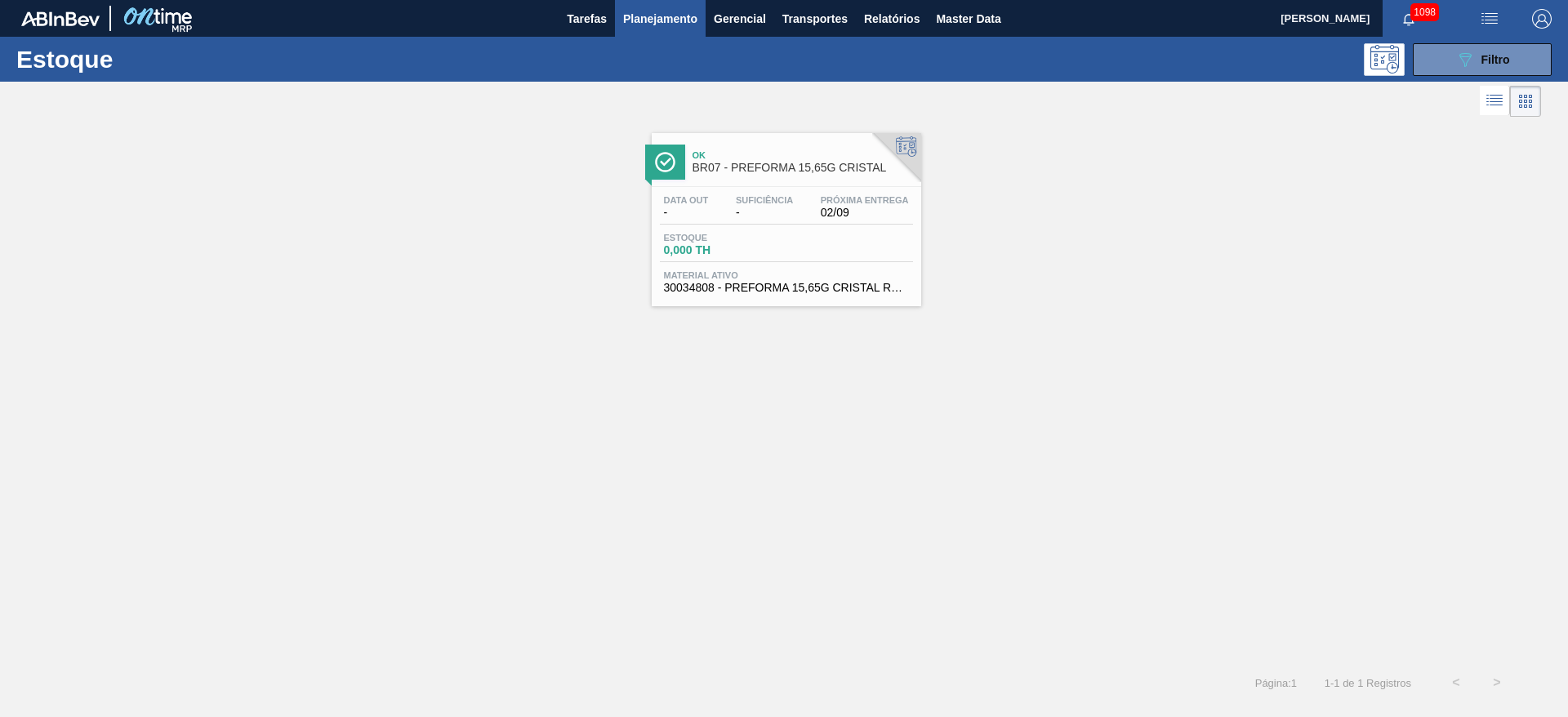
click at [756, 218] on span "-" at bounding box center [764, 212] width 57 height 13
